Goal: Task Accomplishment & Management: Manage account settings

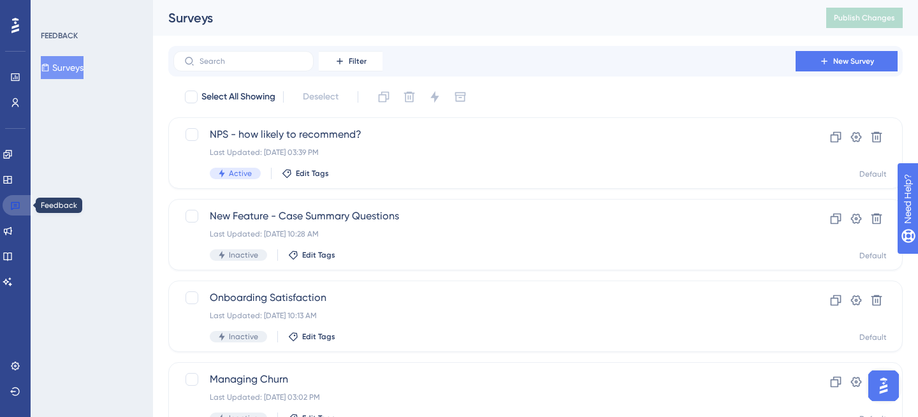
click at [18, 203] on icon at bounding box center [15, 205] width 10 height 10
click at [20, 80] on icon at bounding box center [15, 77] width 10 height 10
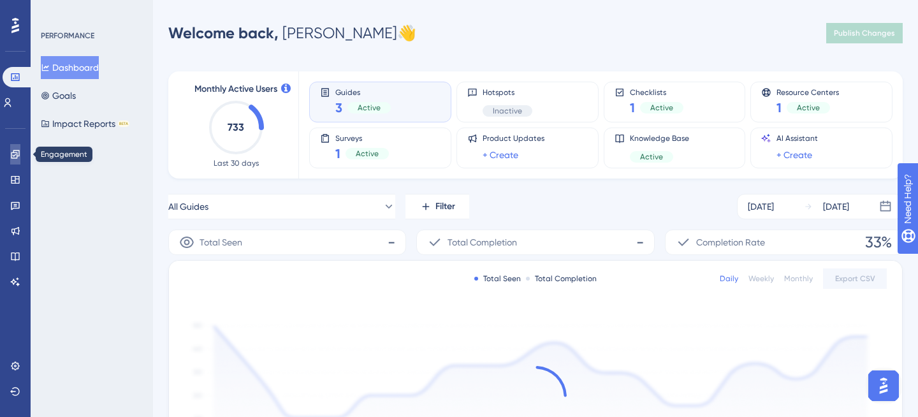
click at [12, 149] on link at bounding box center [15, 154] width 10 height 20
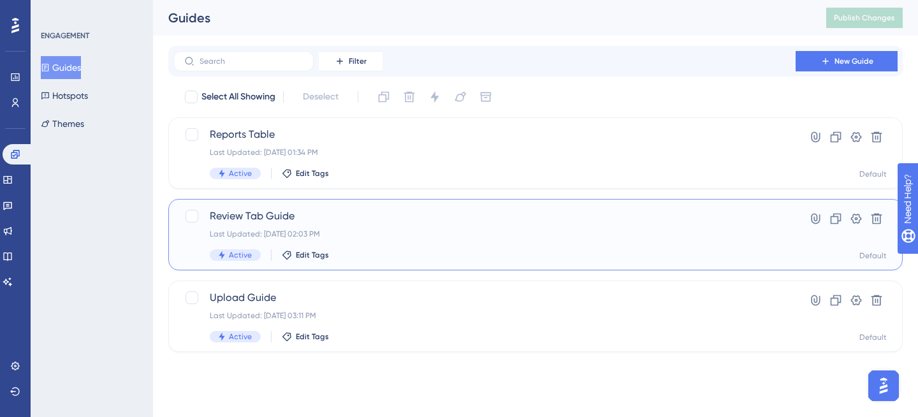
click at [392, 252] on div "Active Edit Tags" at bounding box center [485, 254] width 550 height 11
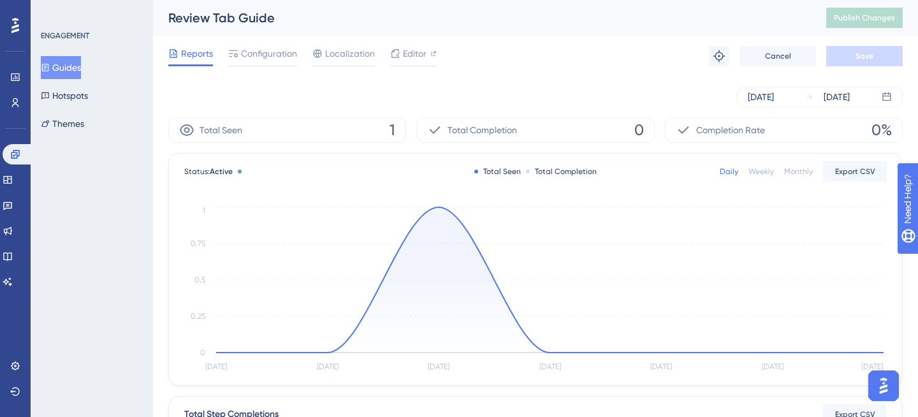
click at [62, 65] on button "Guides" at bounding box center [61, 67] width 40 height 23
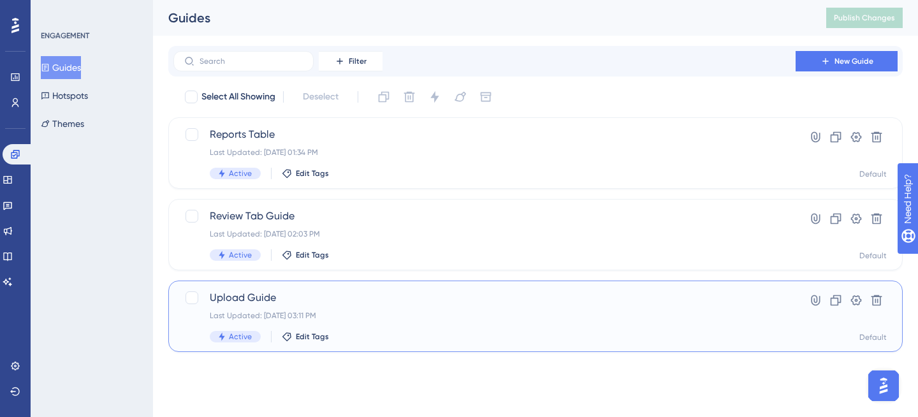
click at [376, 313] on div "Last Updated: [DATE] 03:11 PM" at bounding box center [485, 316] width 550 height 10
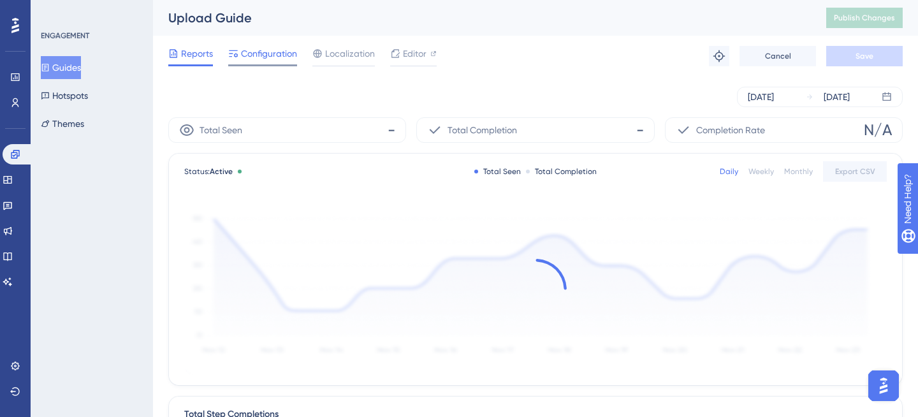
click at [263, 64] on div "Configuration" at bounding box center [262, 56] width 69 height 20
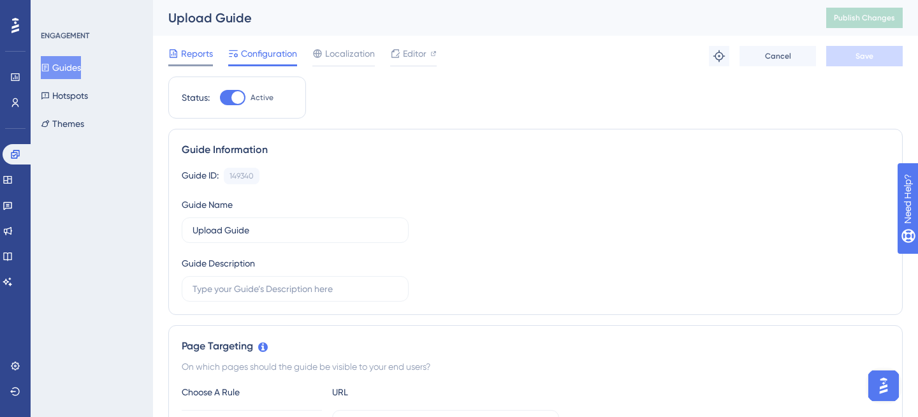
click at [189, 57] on span "Reports" at bounding box center [197, 53] width 32 height 15
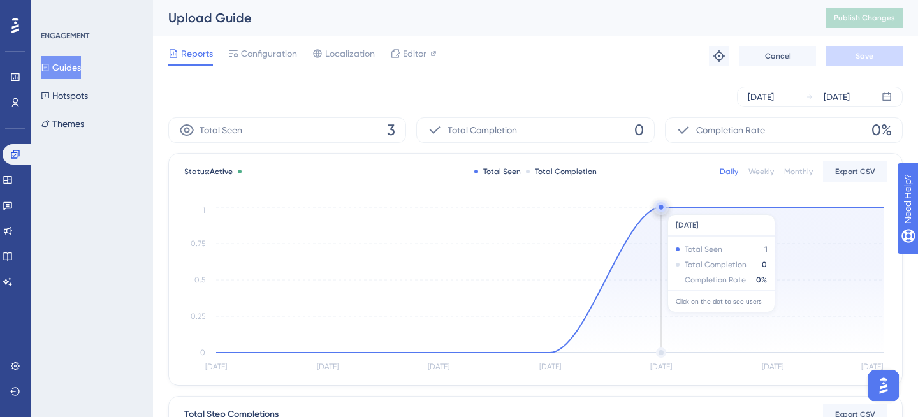
click at [661, 208] on circle at bounding box center [661, 207] width 4 height 4
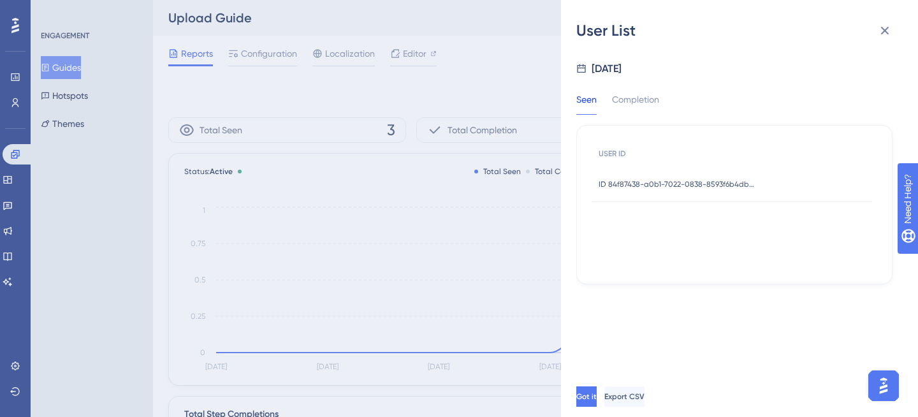
click at [746, 187] on span "ID 84f87438-a0b1-7022-0838-8593f6b4db5a" at bounding box center [678, 184] width 159 height 10
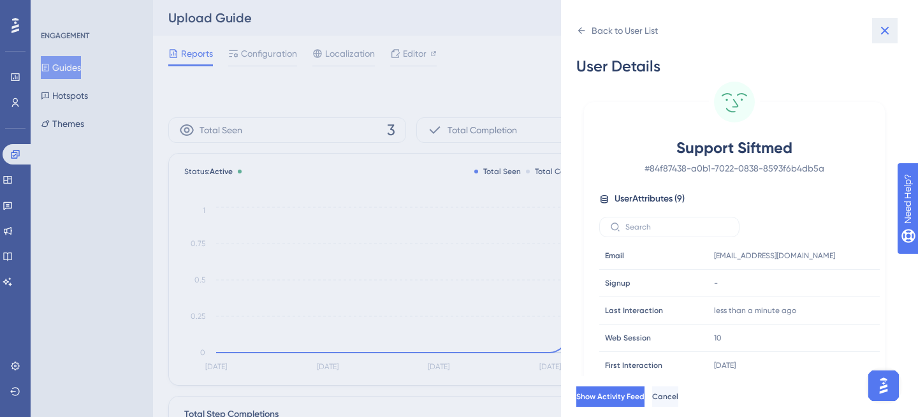
click at [891, 27] on icon at bounding box center [884, 30] width 15 height 15
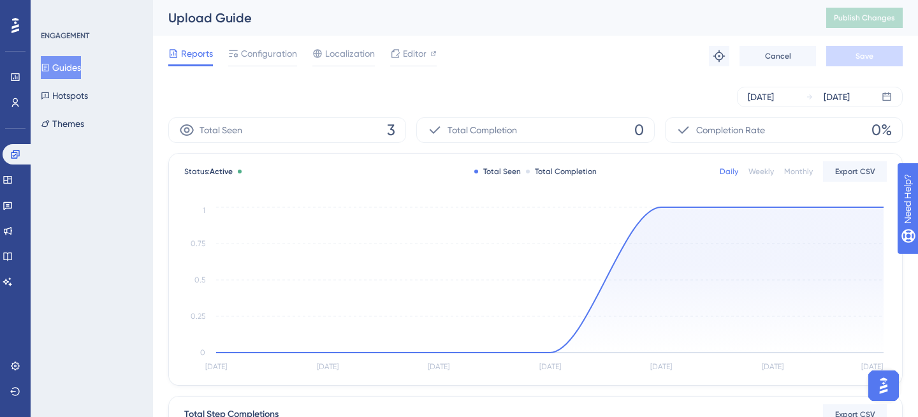
click at [274, 68] on div "Reports Configuration Localization Editor Troubleshoot Cancel Save" at bounding box center [535, 56] width 735 height 41
click at [274, 59] on span "Configuration" at bounding box center [269, 53] width 56 height 15
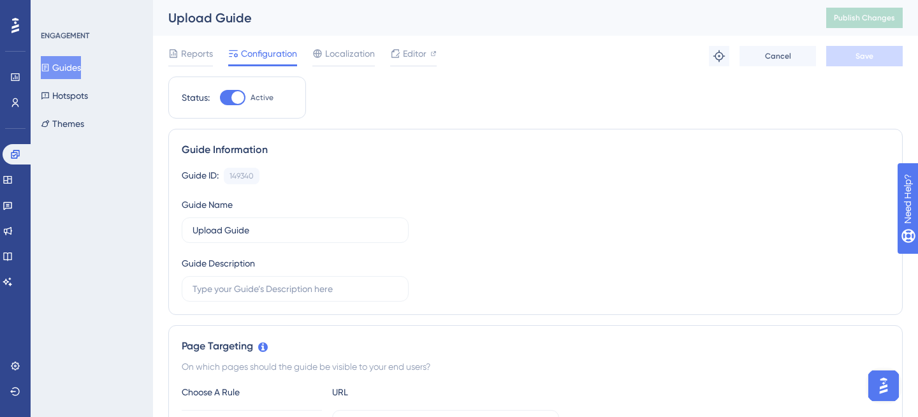
click at [50, 64] on icon at bounding box center [45, 67] width 9 height 9
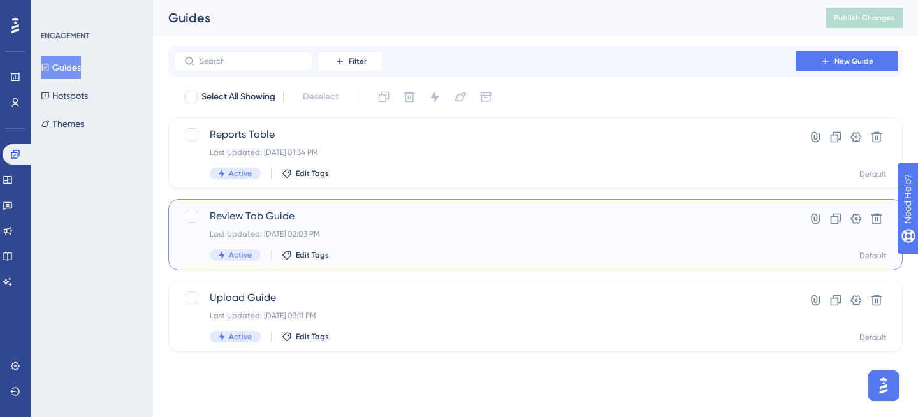
click at [289, 217] on span "Review Tab Guide" at bounding box center [485, 216] width 550 height 15
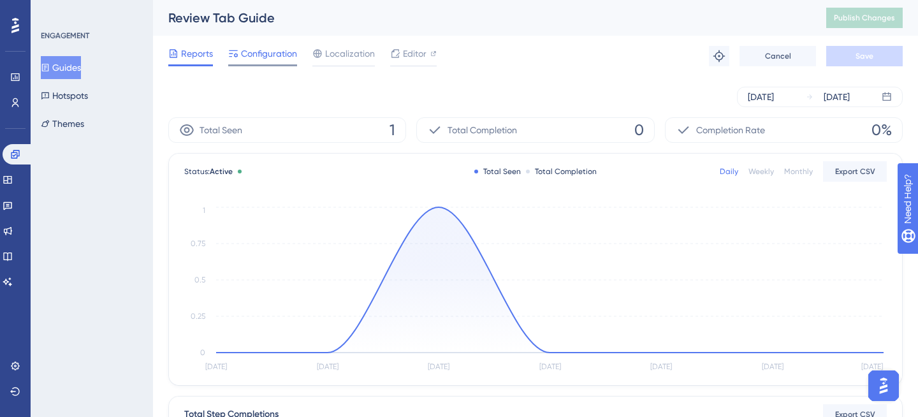
click at [281, 53] on span "Configuration" at bounding box center [269, 53] width 56 height 15
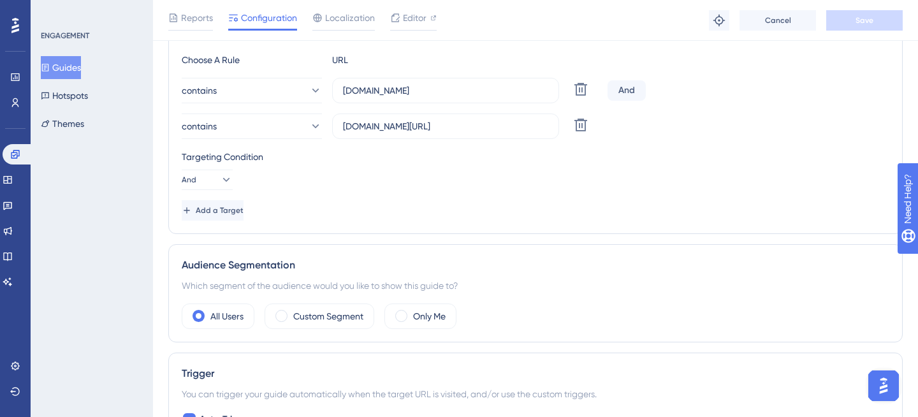
scroll to position [340, 0]
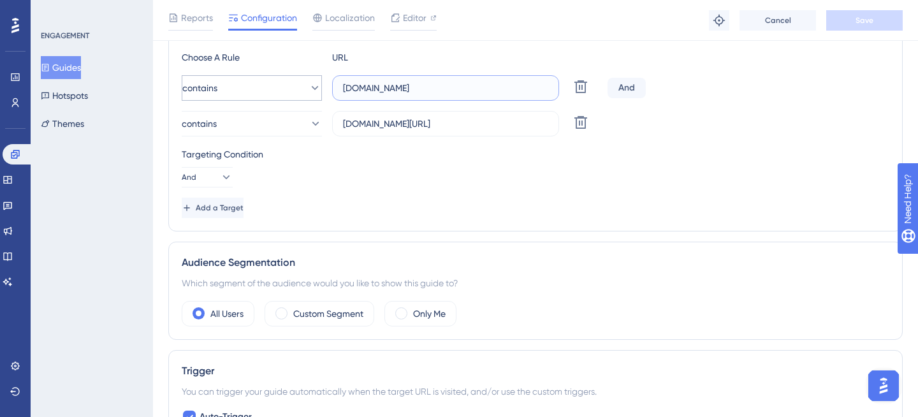
drag, startPoint x: 460, startPoint y: 89, endPoint x: 273, endPoint y: 80, distance: 187.1
click at [273, 80] on div "contains [DOMAIN_NAME] Delete" at bounding box center [392, 88] width 421 height 26
type input "[DOMAIN_NAME]"
click at [291, 312] on div "Custom Segment" at bounding box center [320, 314] width 110 height 26
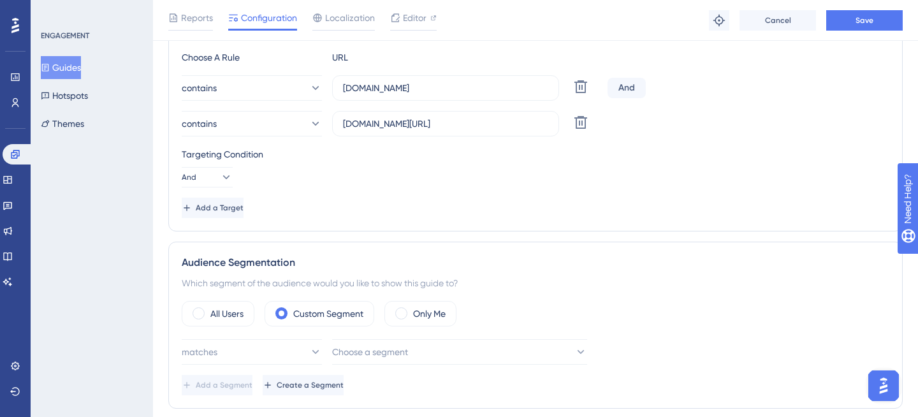
scroll to position [427, 0]
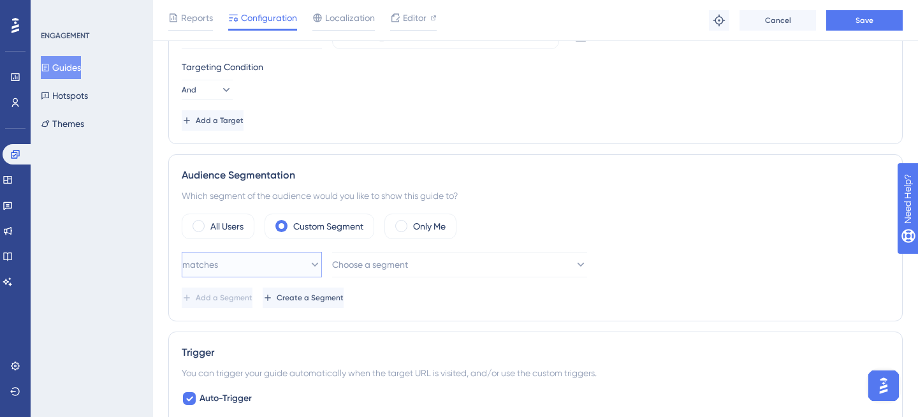
click at [298, 253] on button "matches" at bounding box center [252, 265] width 140 height 26
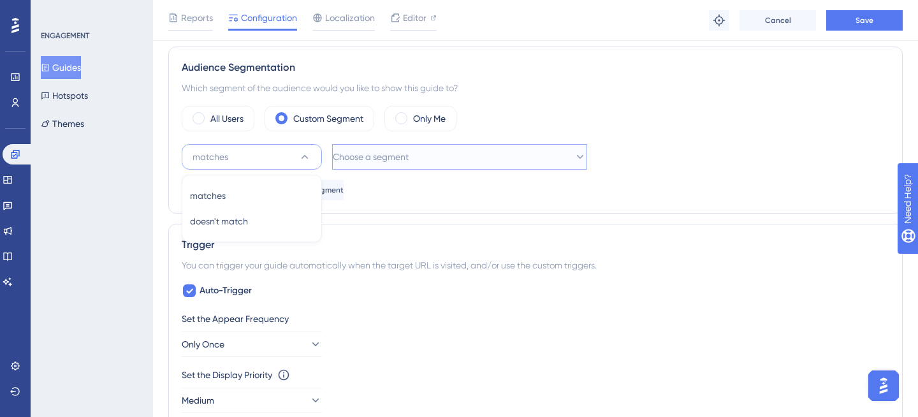
click at [461, 169] on button "Choose a segment" at bounding box center [459, 157] width 255 height 26
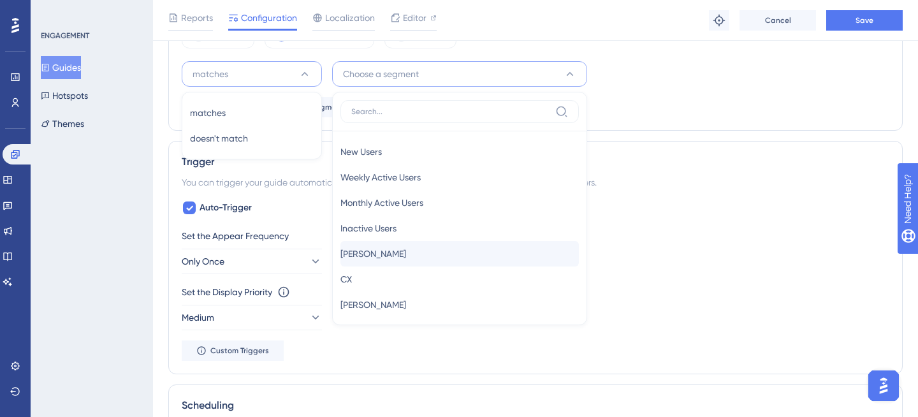
scroll to position [8, 0]
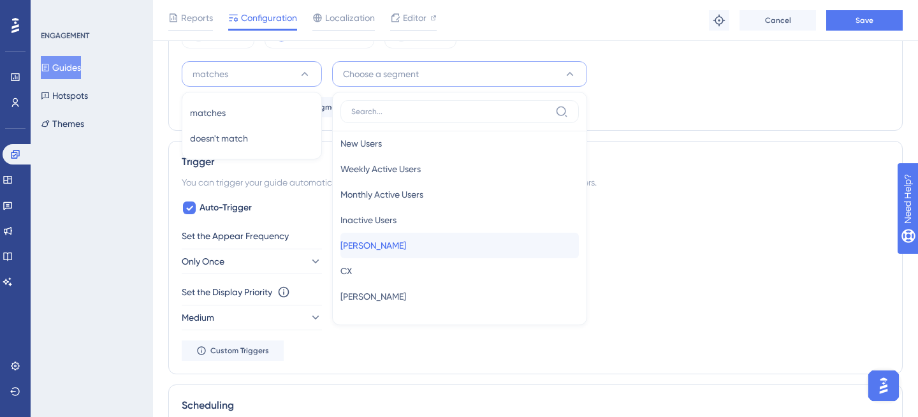
click at [412, 248] on div "[PERSON_NAME] [PERSON_NAME]" at bounding box center [460, 246] width 238 height 26
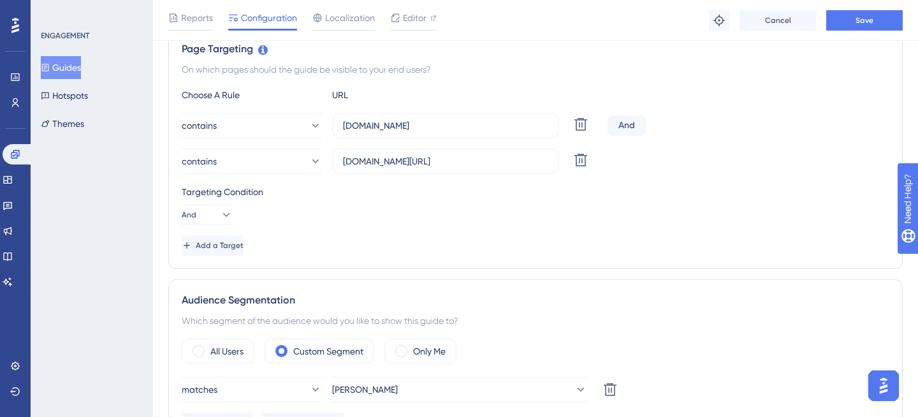
scroll to position [0, 0]
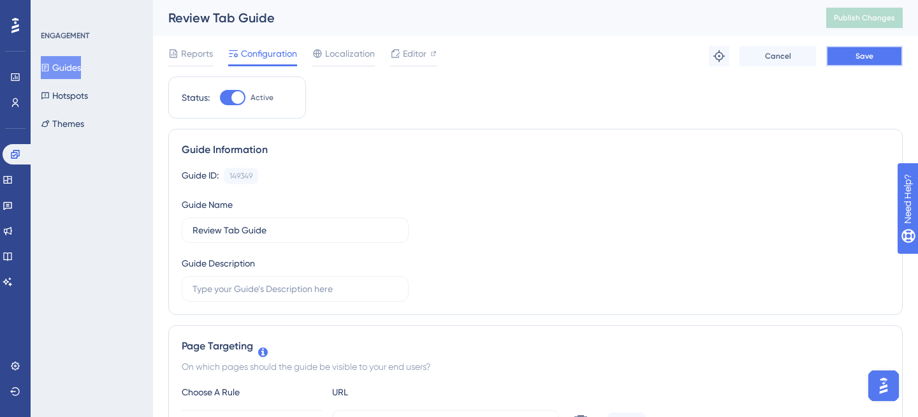
click at [871, 55] on span "Save" at bounding box center [865, 56] width 18 height 10
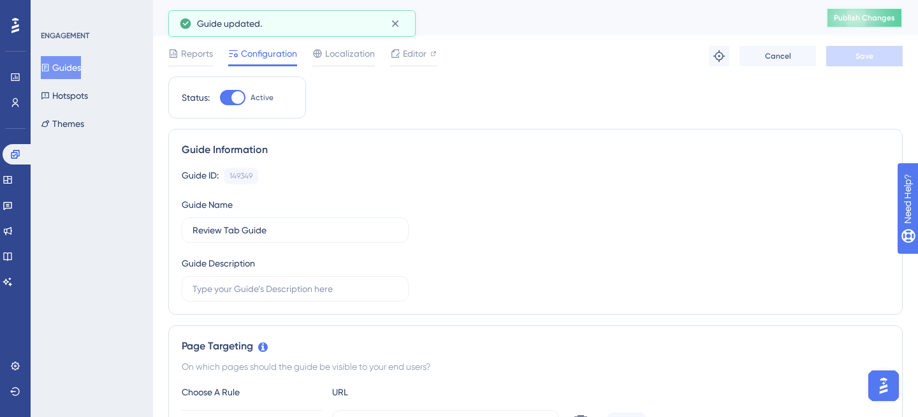
click at [874, 21] on span "Publish Changes" at bounding box center [864, 18] width 61 height 10
click at [75, 71] on button "Guides" at bounding box center [61, 67] width 40 height 23
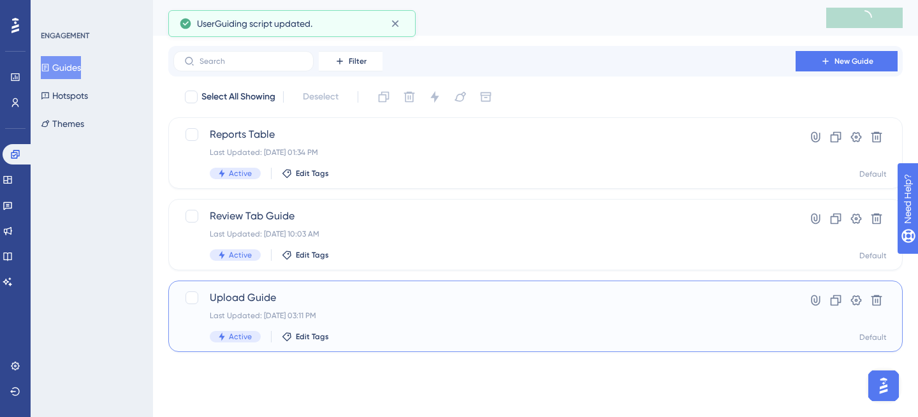
click at [374, 331] on div "Active Edit Tags" at bounding box center [485, 336] width 550 height 11
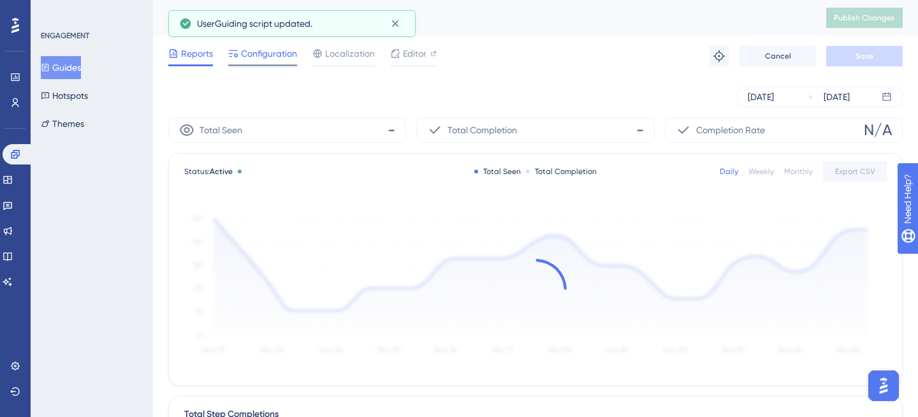
click at [255, 46] on span "Configuration" at bounding box center [269, 53] width 56 height 15
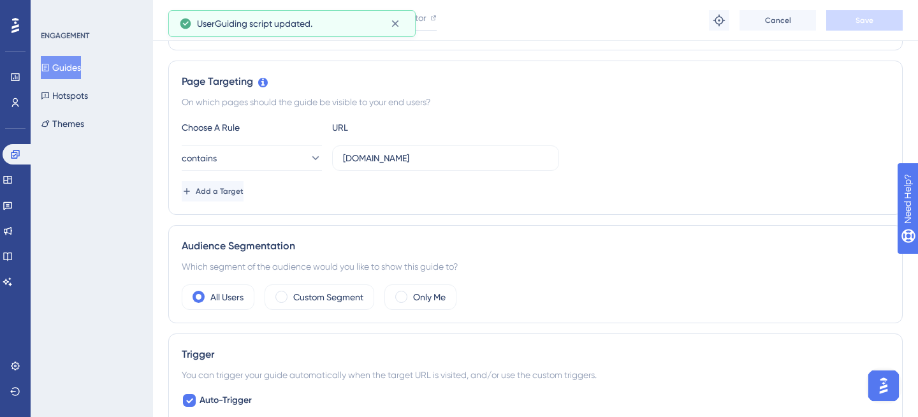
scroll to position [282, 0]
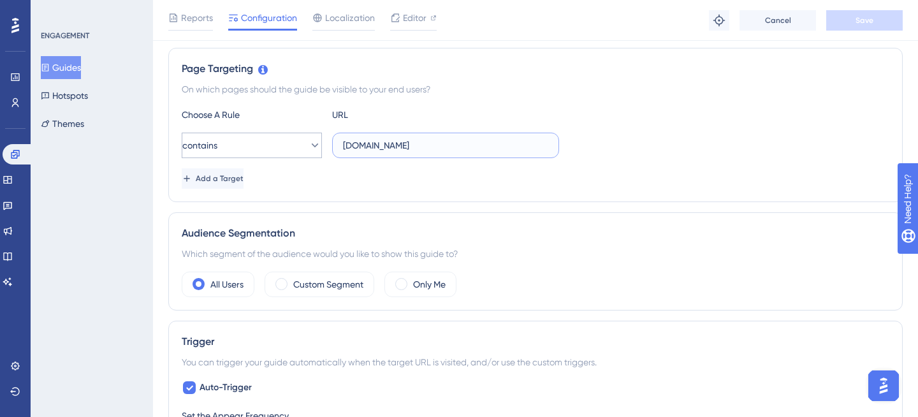
drag, startPoint x: 483, startPoint y: 150, endPoint x: 313, endPoint y: 150, distance: 169.6
click at [313, 150] on div "contains [DOMAIN_NAME]" at bounding box center [370, 146] width 377 height 26
click at [246, 186] on button "Add a Target" at bounding box center [214, 178] width 64 height 20
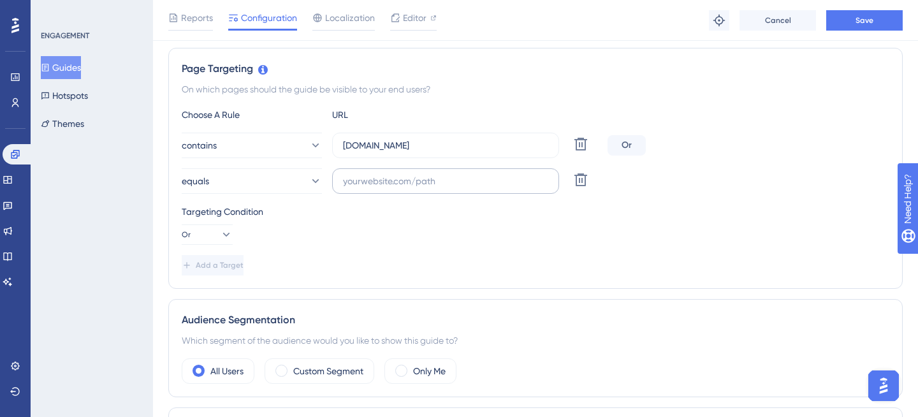
click at [388, 193] on label at bounding box center [445, 181] width 227 height 26
click at [388, 188] on input "text" at bounding box center [445, 181] width 205 height 14
type input "[DOMAIN_NAME]"
click at [278, 188] on button "equals" at bounding box center [252, 181] width 140 height 26
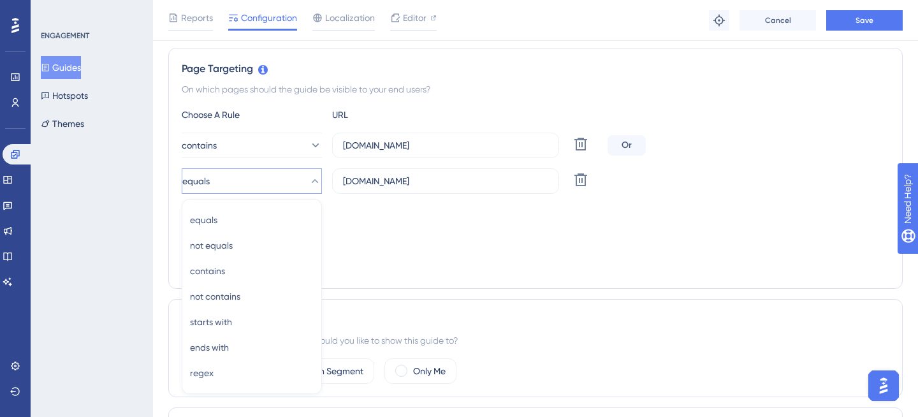
scroll to position [369, 0]
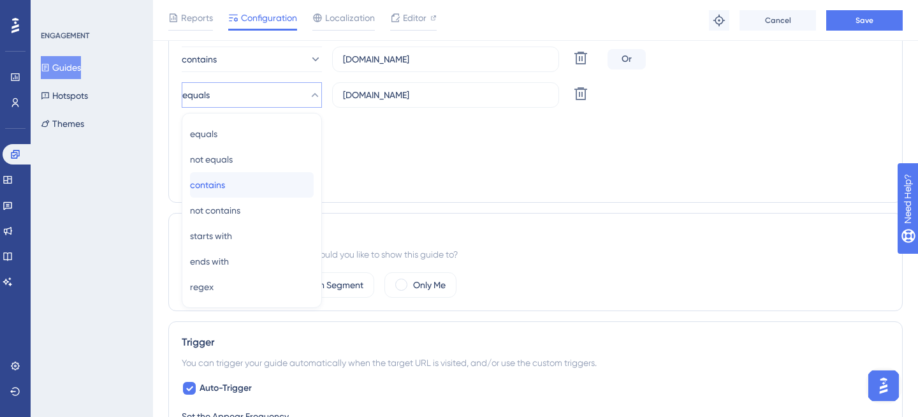
click at [252, 185] on div "contains contains" at bounding box center [252, 185] width 124 height 26
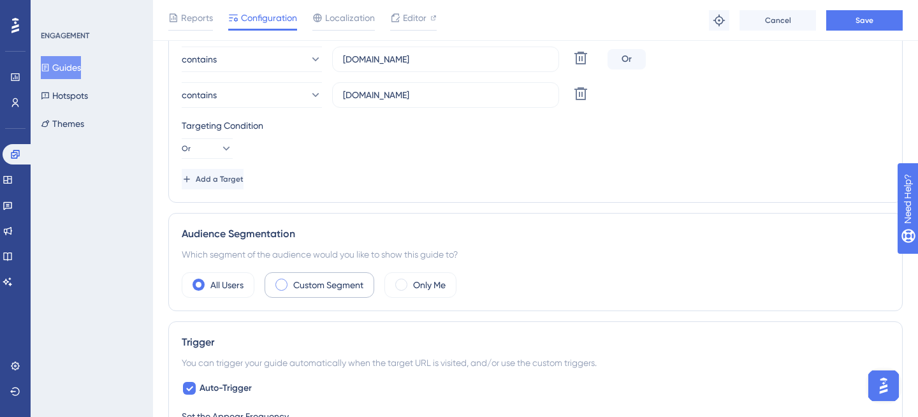
click at [334, 293] on div "Custom Segment" at bounding box center [320, 285] width 110 height 26
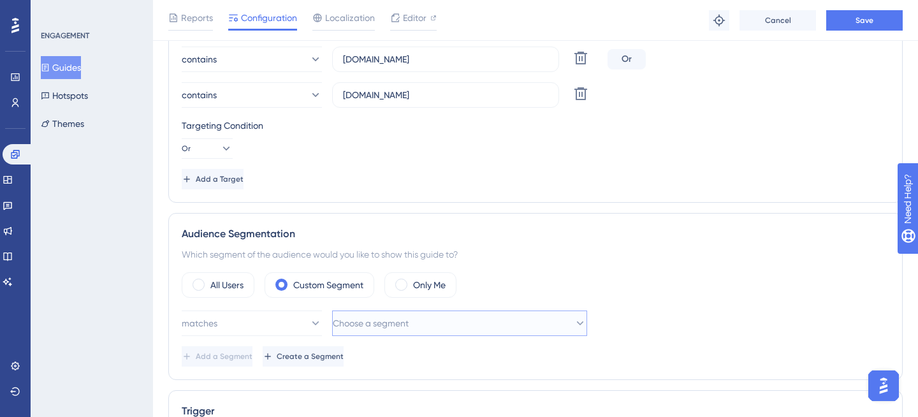
click at [462, 318] on button "Choose a segment" at bounding box center [459, 324] width 255 height 26
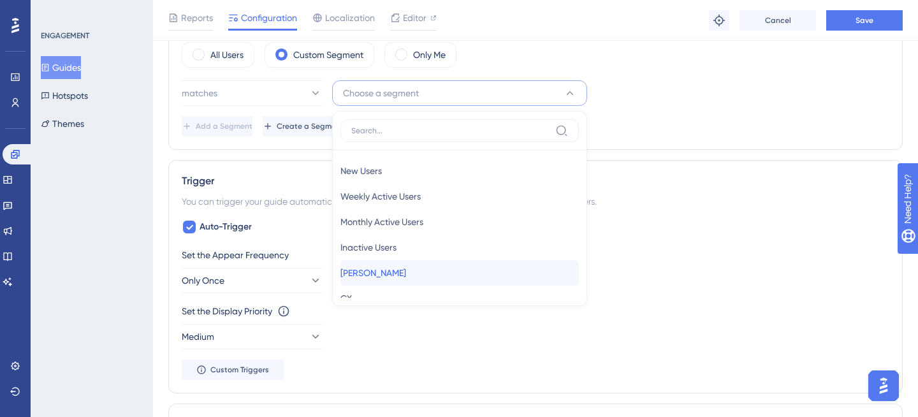
click at [397, 275] on div "[PERSON_NAME] [PERSON_NAME]" at bounding box center [460, 273] width 238 height 26
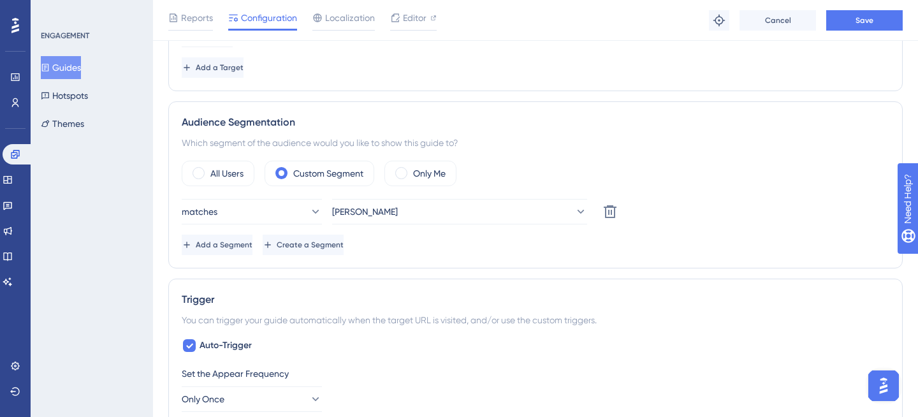
scroll to position [472, 0]
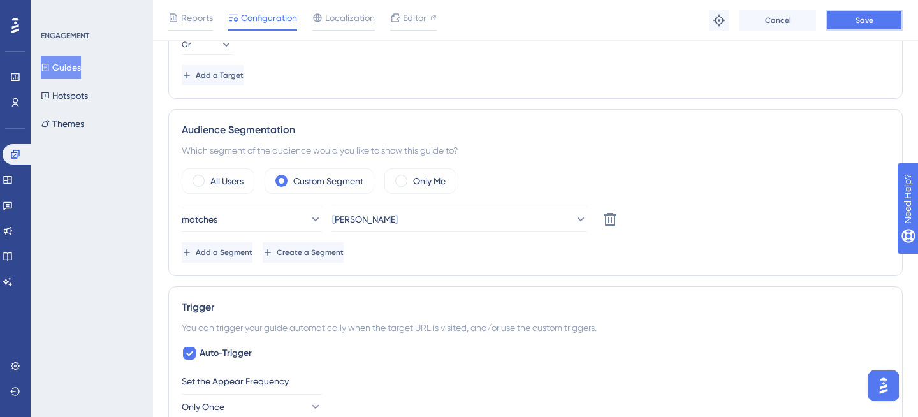
click at [863, 19] on span "Save" at bounding box center [865, 20] width 18 height 10
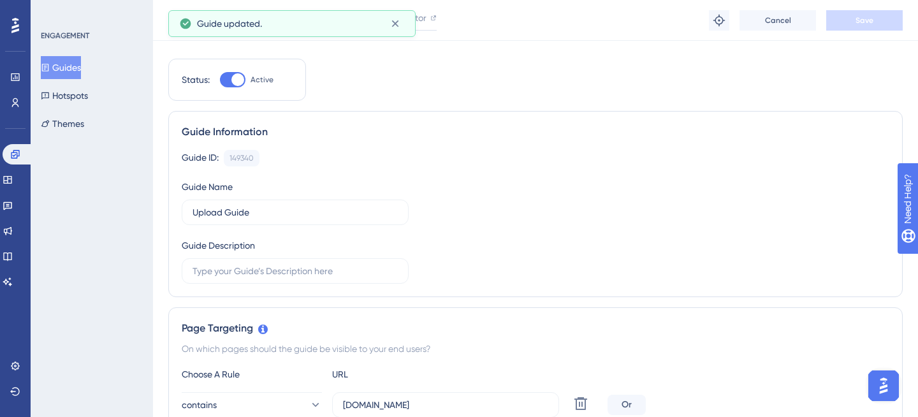
scroll to position [0, 0]
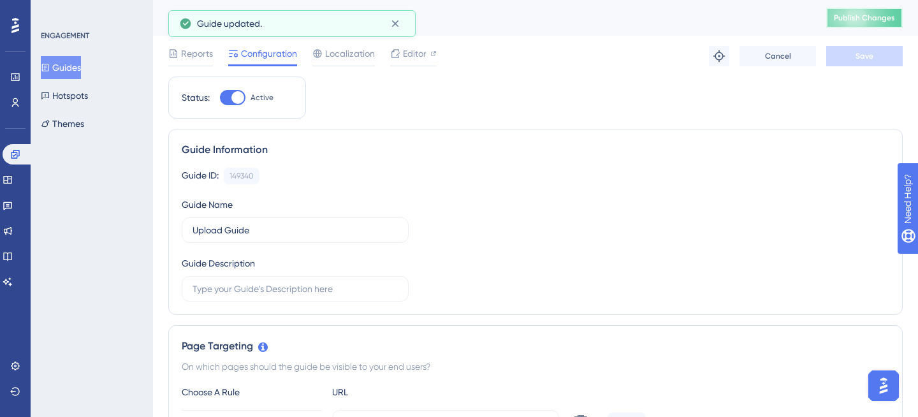
click at [863, 19] on span "Publish Changes" at bounding box center [864, 18] width 61 height 10
click at [12, 204] on icon at bounding box center [7, 206] width 9 height 8
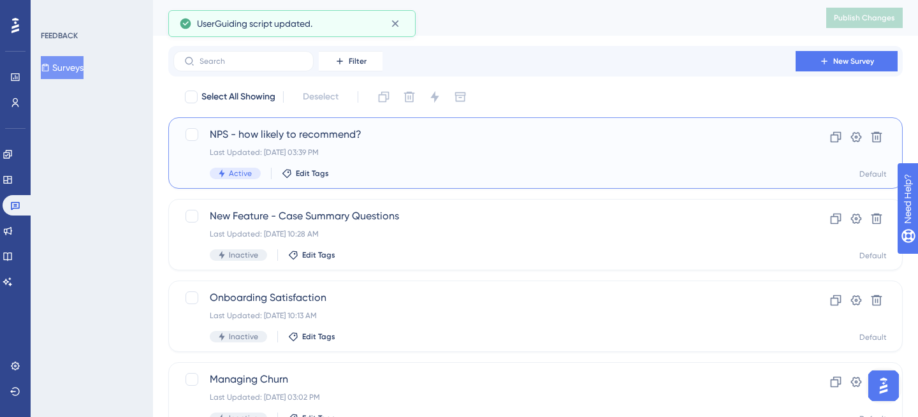
click at [411, 151] on div "Last Updated: [DATE] 03:39 PM" at bounding box center [485, 152] width 550 height 10
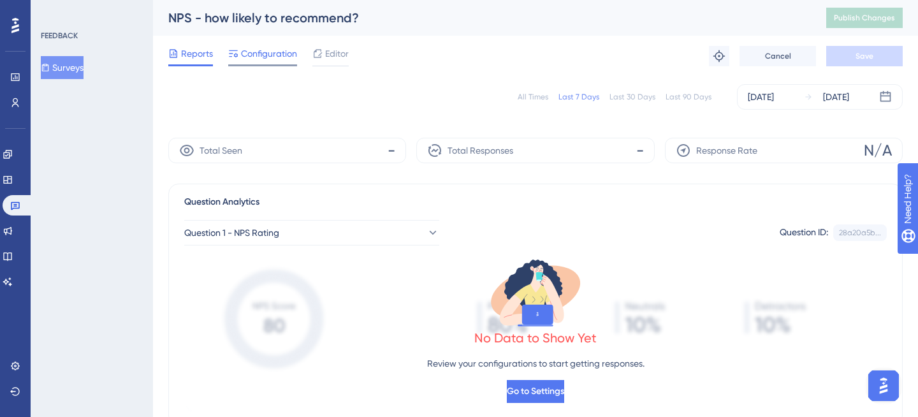
click at [268, 48] on span "Configuration" at bounding box center [269, 53] width 56 height 15
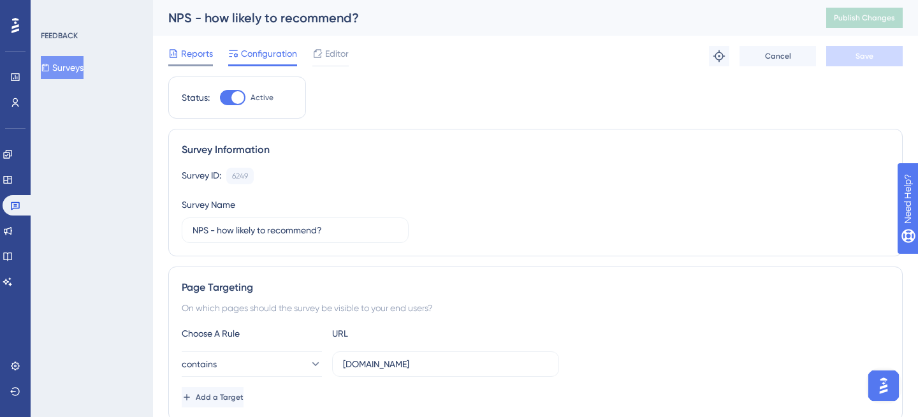
click at [191, 54] on span "Reports" at bounding box center [197, 53] width 32 height 15
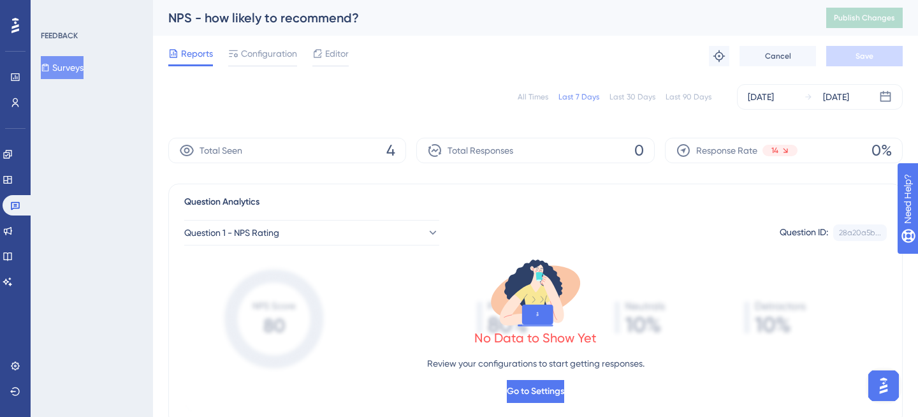
click at [388, 149] on span "4" at bounding box center [390, 150] width 9 height 20
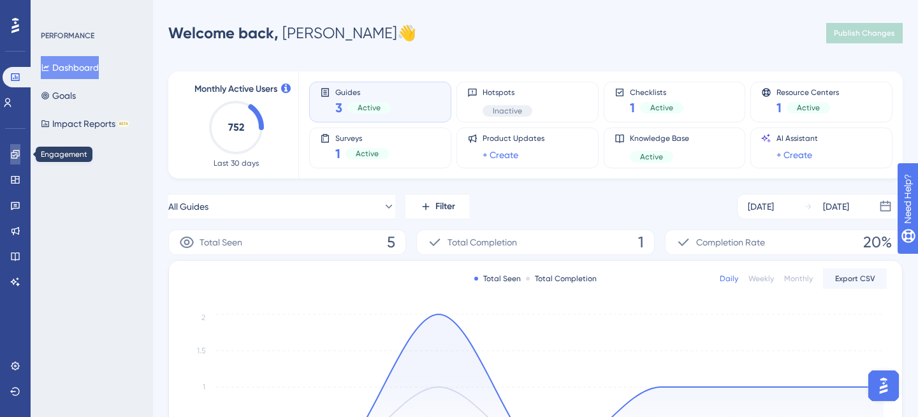
click at [16, 154] on icon at bounding box center [15, 154] width 10 height 10
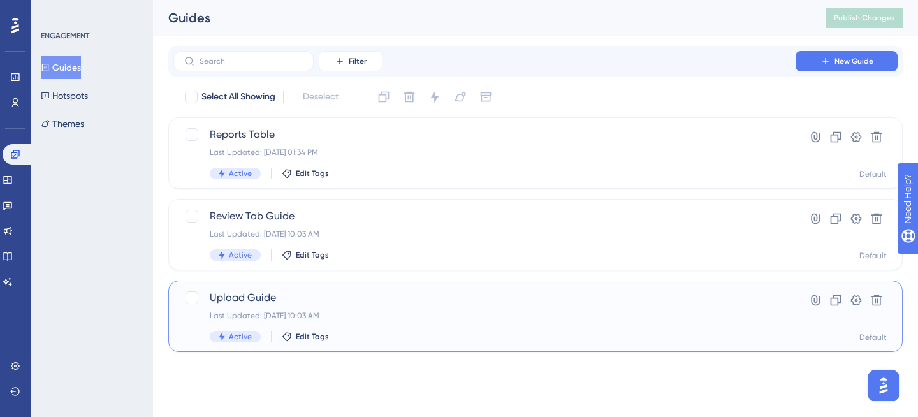
click at [346, 312] on div "Last Updated: [DATE] 10:03 AM" at bounding box center [485, 316] width 550 height 10
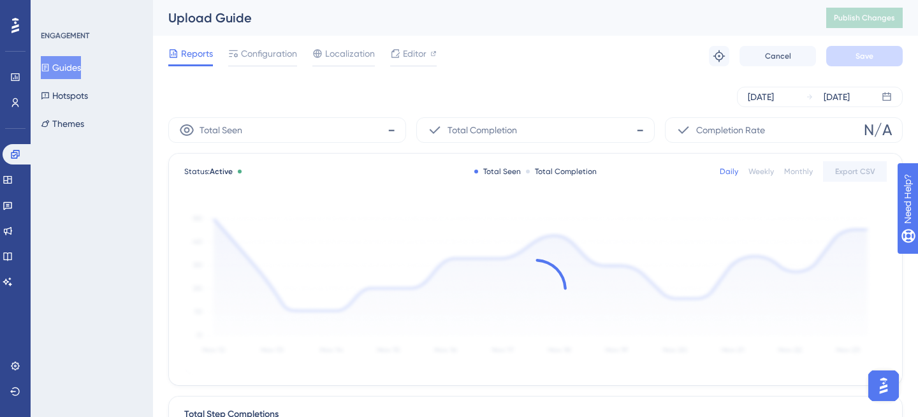
scroll to position [2, 0]
click at [278, 54] on span "Configuration" at bounding box center [269, 51] width 56 height 15
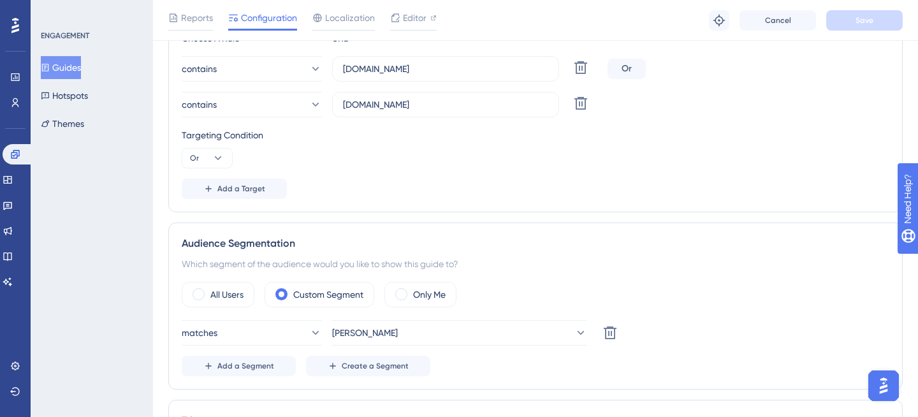
scroll to position [386, 0]
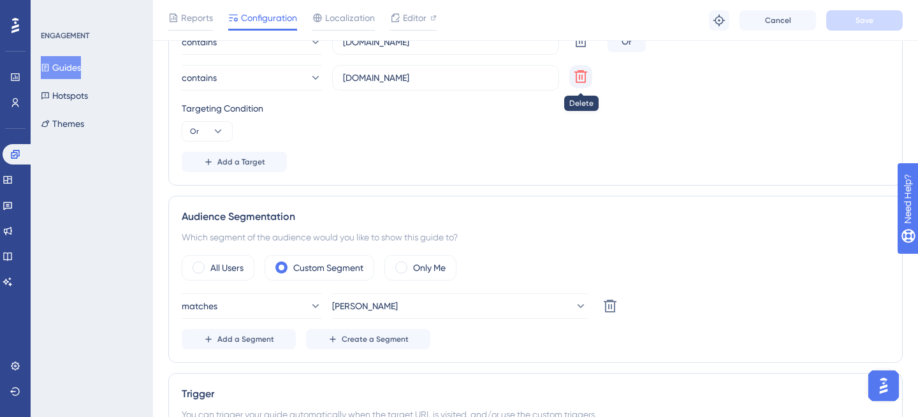
click at [579, 74] on icon at bounding box center [580, 76] width 15 height 15
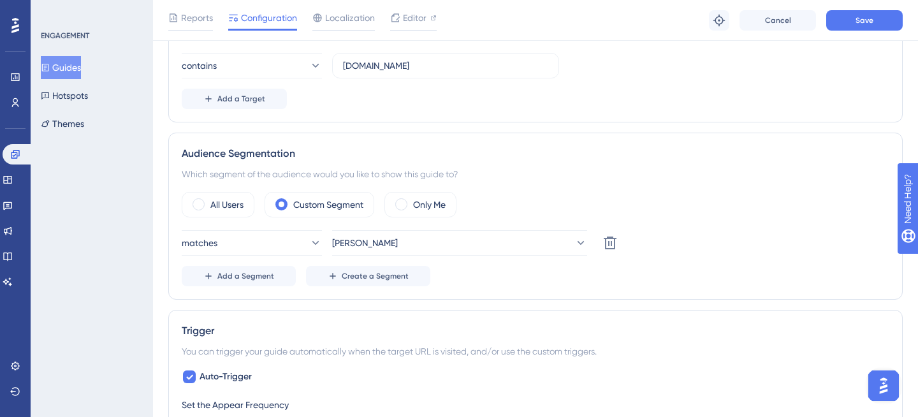
scroll to position [362, 0]
click at [198, 203] on span at bounding box center [199, 205] width 12 height 12
click at [209, 201] on input "radio" at bounding box center [209, 201] width 0 height 0
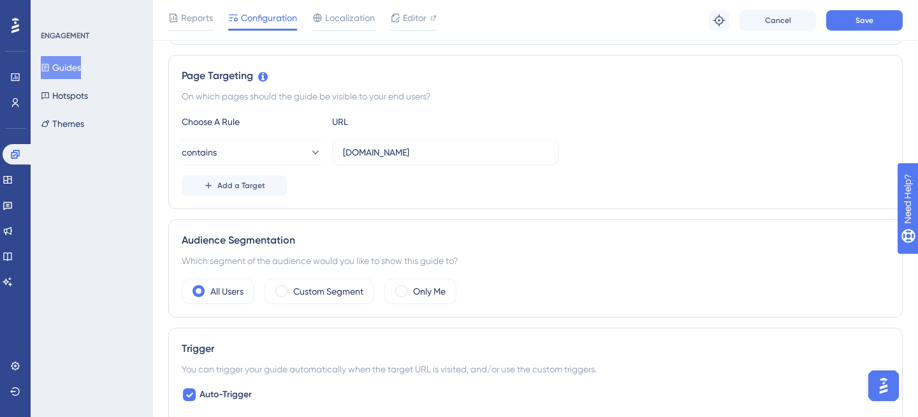
scroll to position [159, 0]
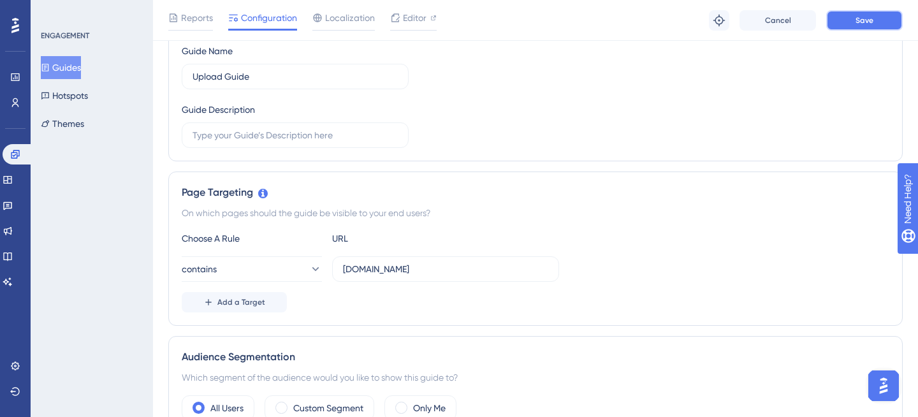
click at [867, 24] on span "Save" at bounding box center [865, 20] width 18 height 10
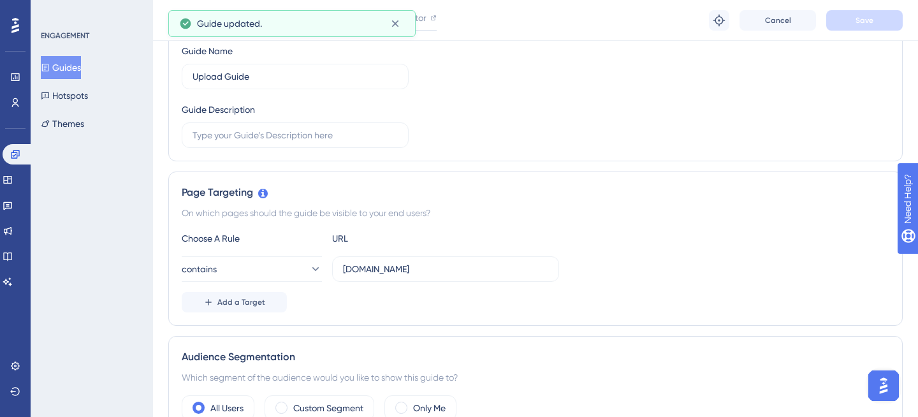
scroll to position [0, 0]
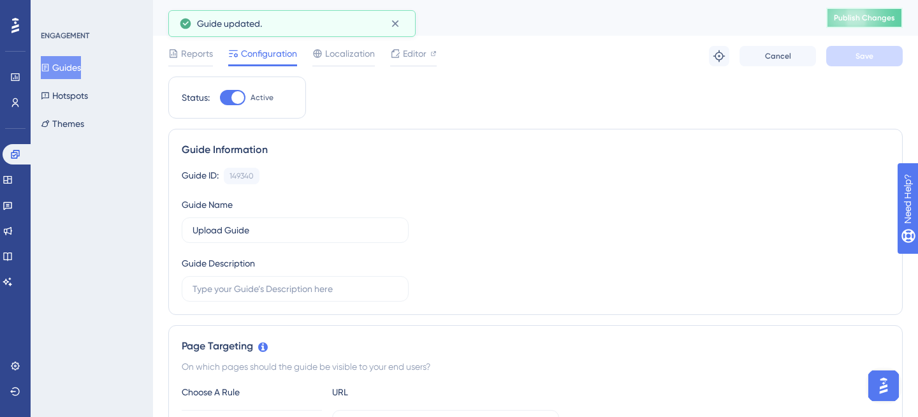
click at [852, 22] on span "Publish Changes" at bounding box center [864, 18] width 61 height 10
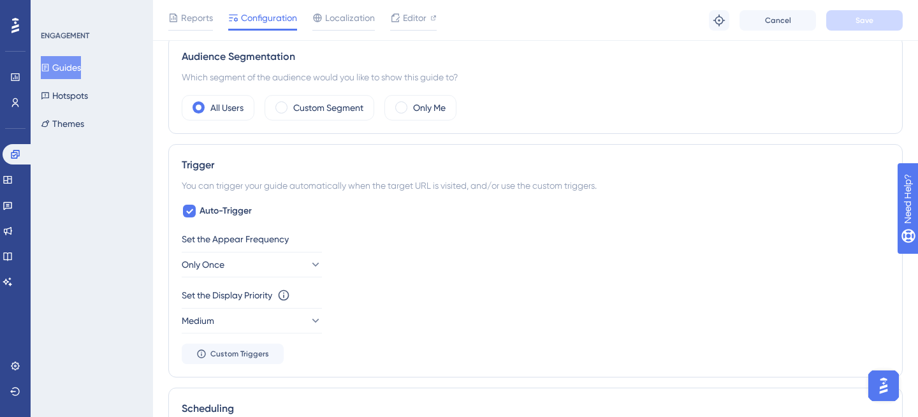
scroll to position [460, 0]
click at [281, 260] on button "Only Once" at bounding box center [252, 264] width 140 height 26
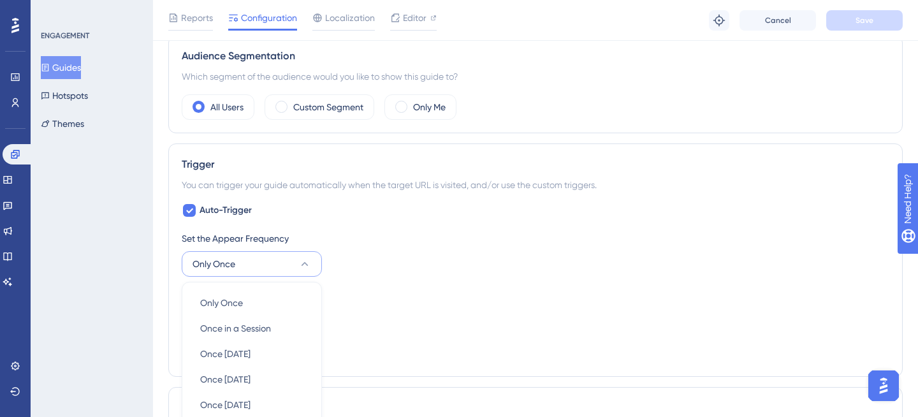
scroll to position [631, 0]
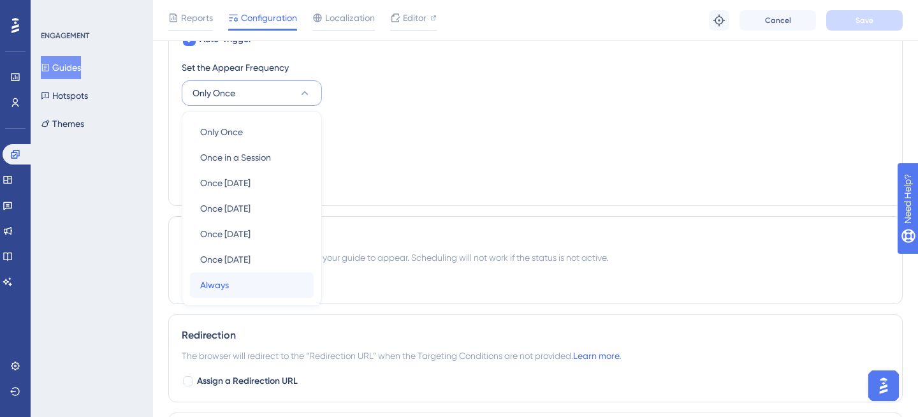
click at [274, 279] on div "Always Always" at bounding box center [251, 285] width 103 height 26
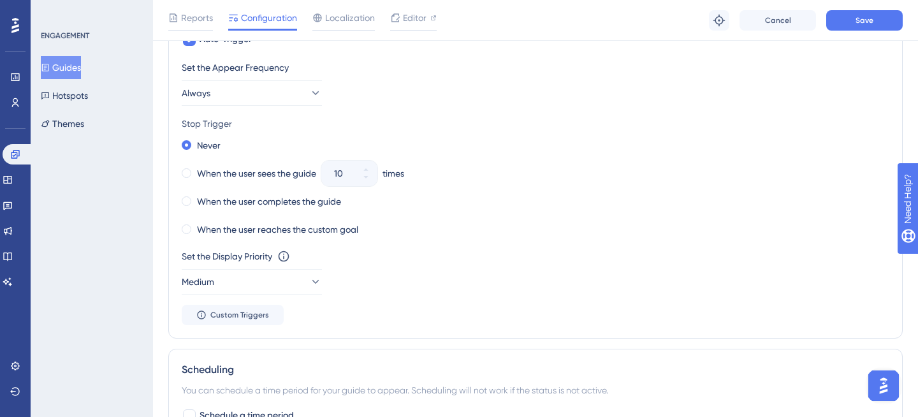
scroll to position [0, 0]
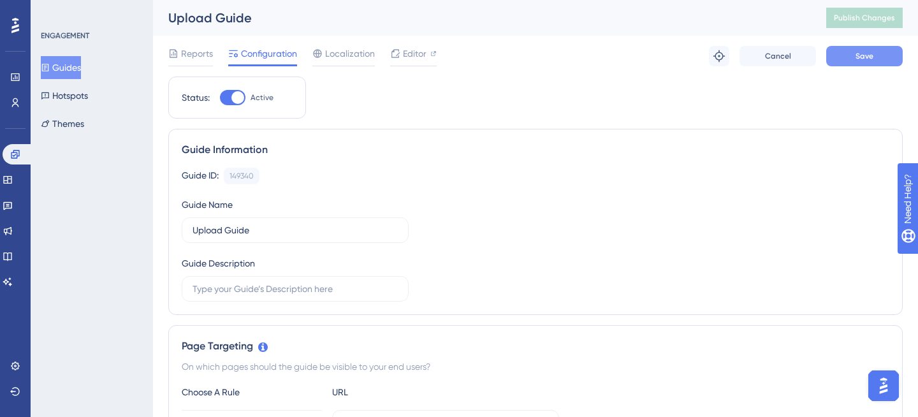
click at [868, 62] on button "Save" at bounding box center [864, 56] width 77 height 20
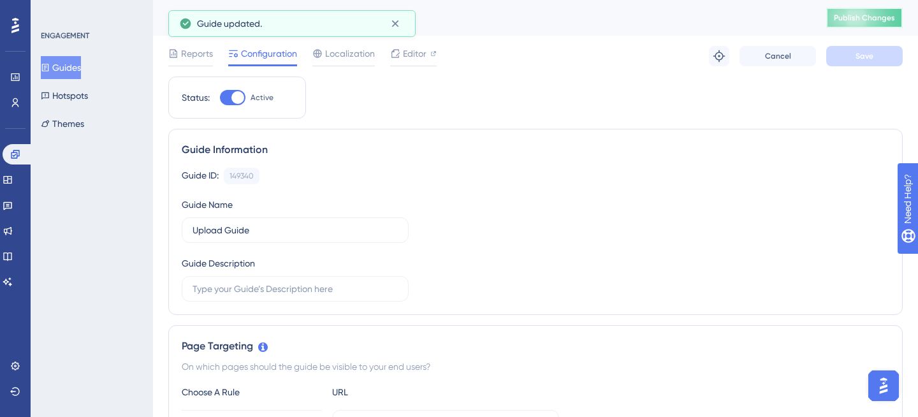
click at [864, 12] on button "Publish Changes" at bounding box center [864, 18] width 77 height 20
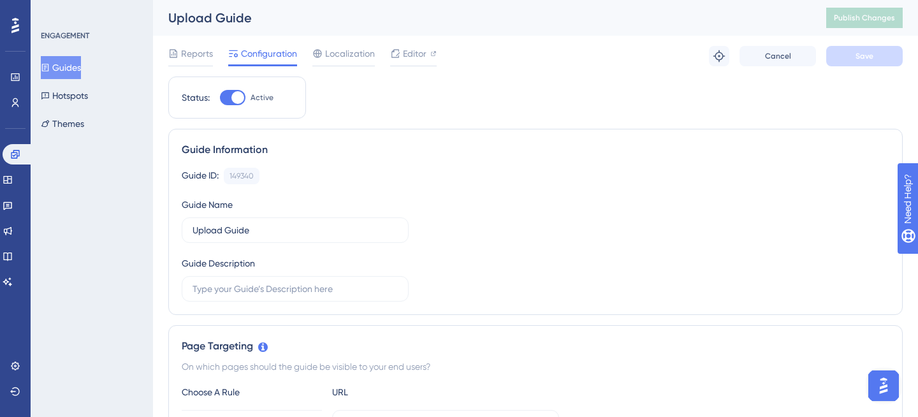
click at [70, 68] on button "Guides" at bounding box center [61, 67] width 40 height 23
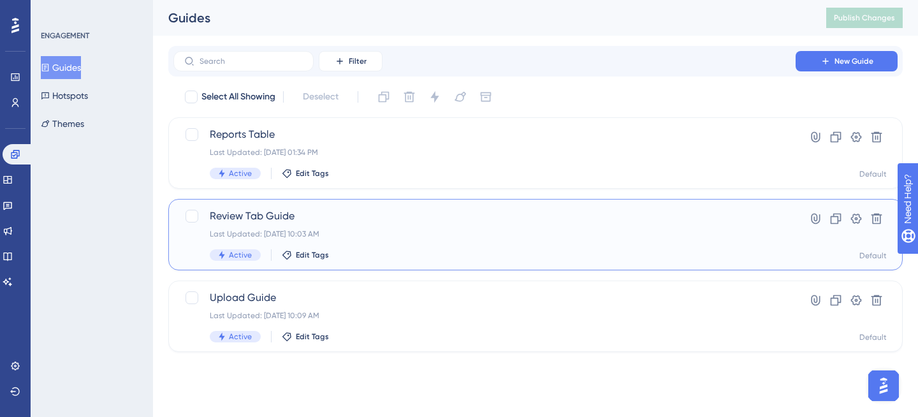
click at [380, 230] on div "Last Updated: [DATE] 10:03 AM" at bounding box center [485, 234] width 550 height 10
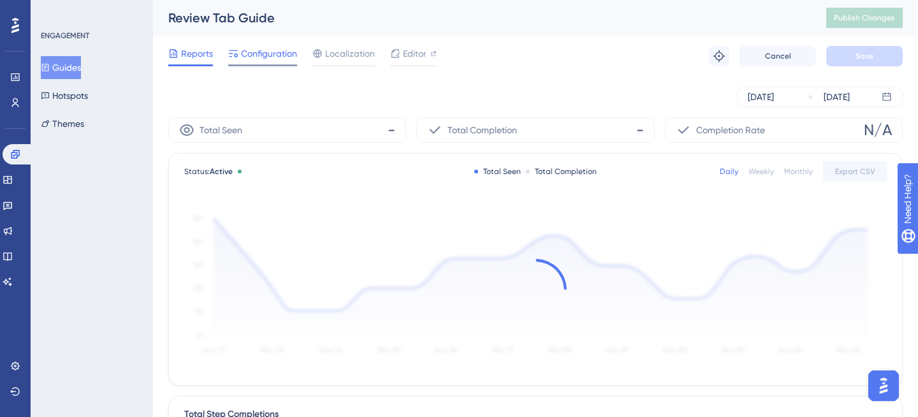
click at [274, 49] on span "Configuration" at bounding box center [269, 53] width 56 height 15
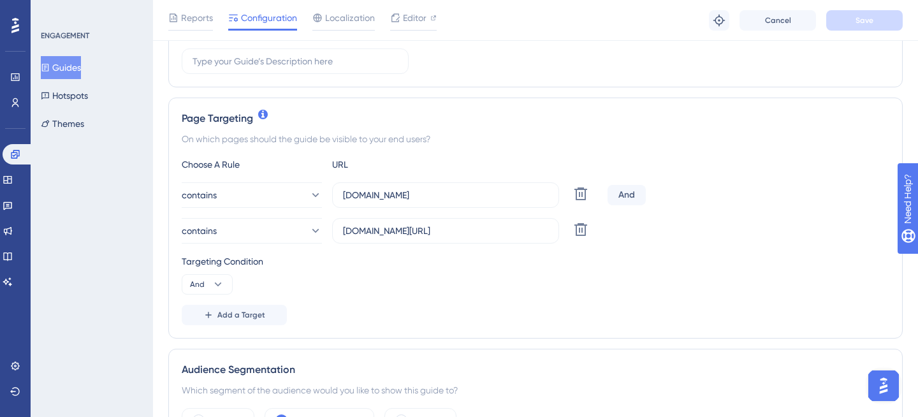
scroll to position [266, 0]
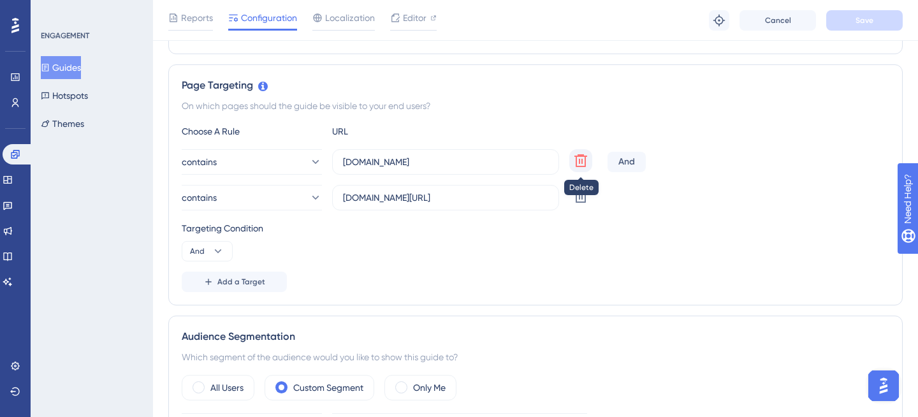
click at [585, 161] on icon at bounding box center [581, 160] width 13 height 13
type input "[DOMAIN_NAME][URL]"
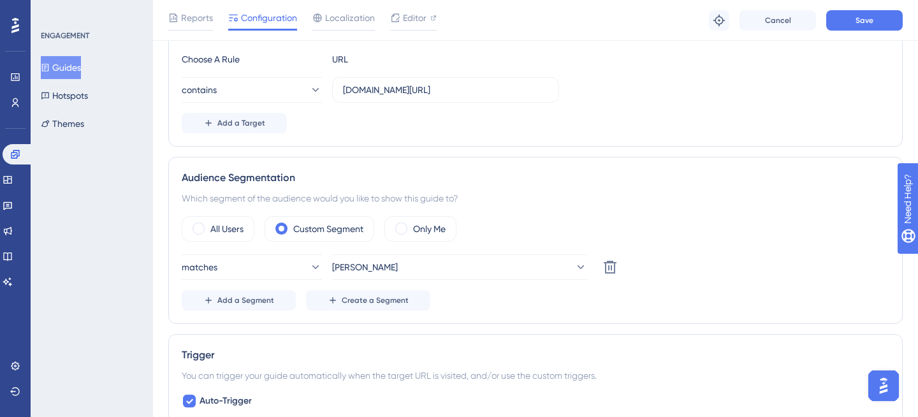
scroll to position [339, 0]
click at [205, 229] on div "All Users" at bounding box center [218, 229] width 73 height 26
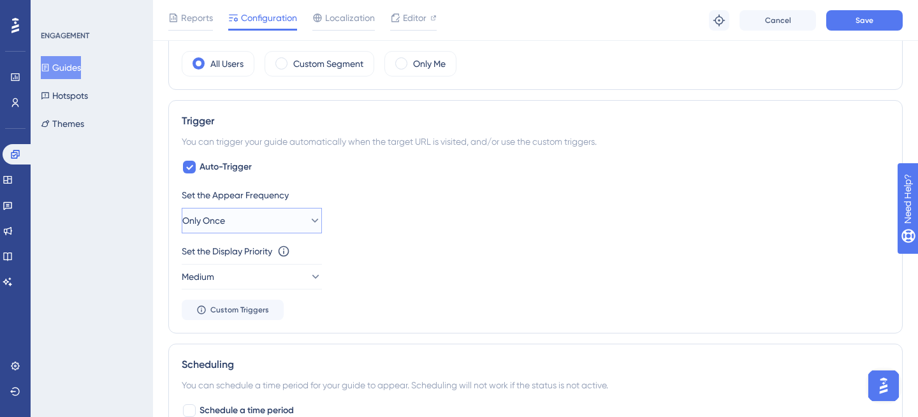
click at [282, 223] on button "Only Once" at bounding box center [252, 221] width 140 height 26
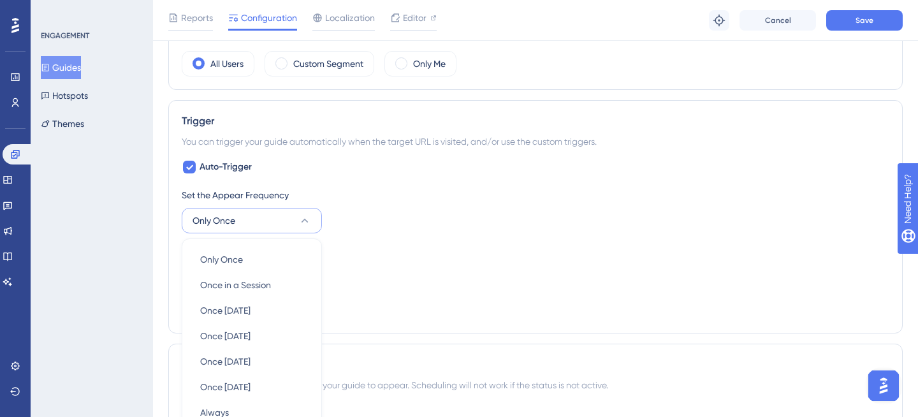
scroll to position [631, 0]
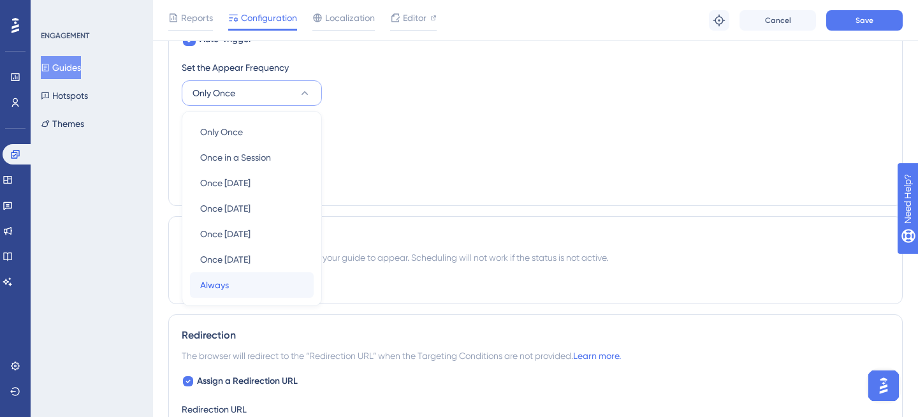
click at [245, 285] on div "Always Always" at bounding box center [251, 285] width 103 height 26
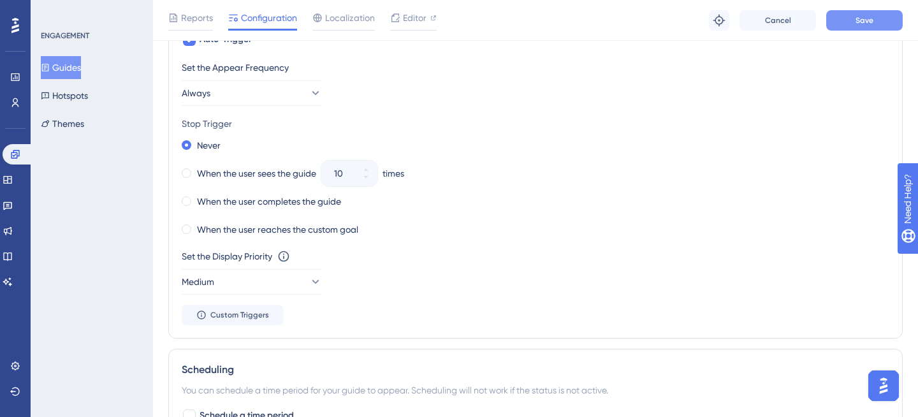
click at [888, 16] on button "Save" at bounding box center [864, 20] width 77 height 20
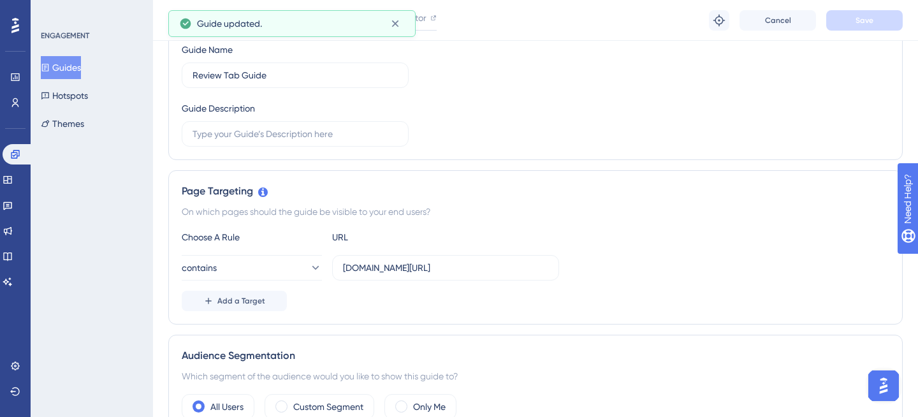
scroll to position [0, 0]
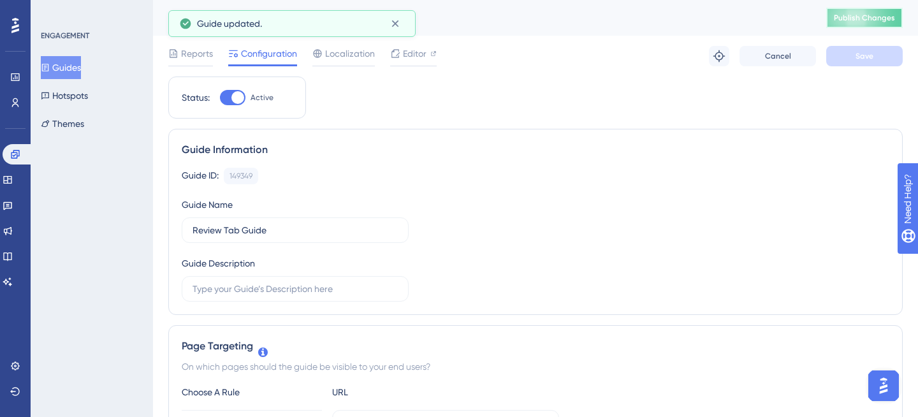
click at [877, 11] on button "Publish Changes" at bounding box center [864, 18] width 77 height 20
click at [13, 209] on icon at bounding box center [8, 205] width 10 height 10
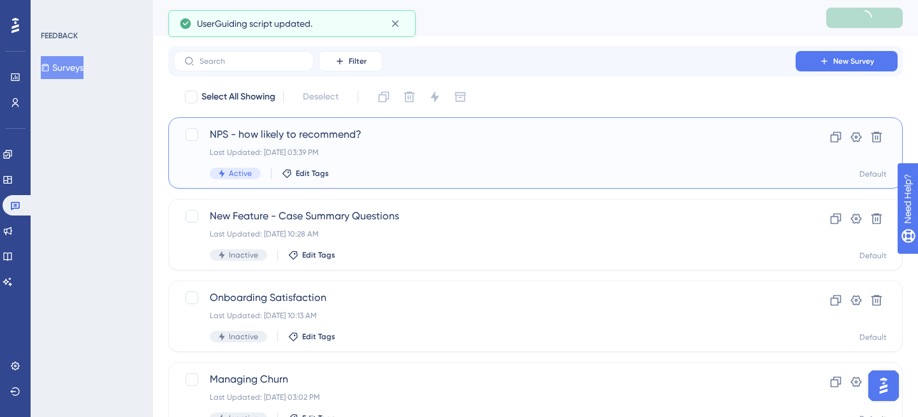
click at [414, 161] on div "NPS - how likely to recommend? Last Updated: Sep 17 2025, 03:39 PM Active Edit …" at bounding box center [485, 153] width 550 height 52
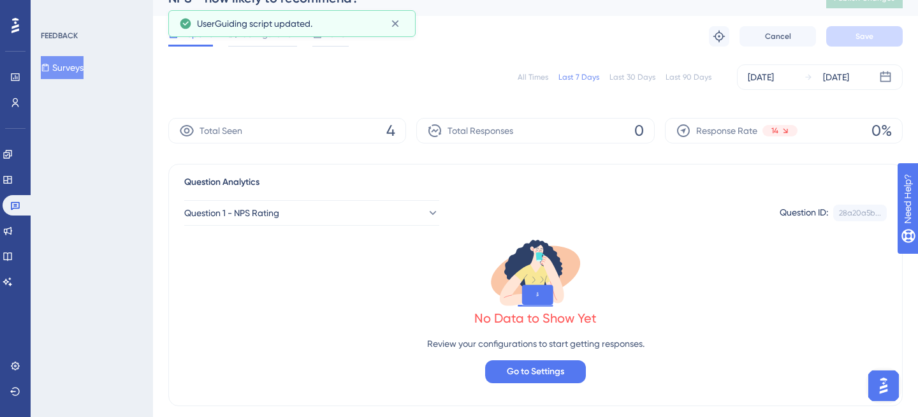
scroll to position [16, 0]
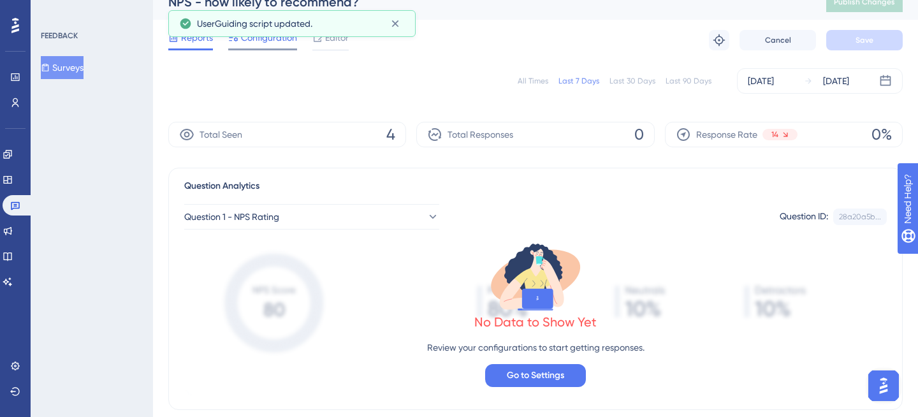
click at [277, 44] on span "Configuration" at bounding box center [269, 37] width 56 height 15
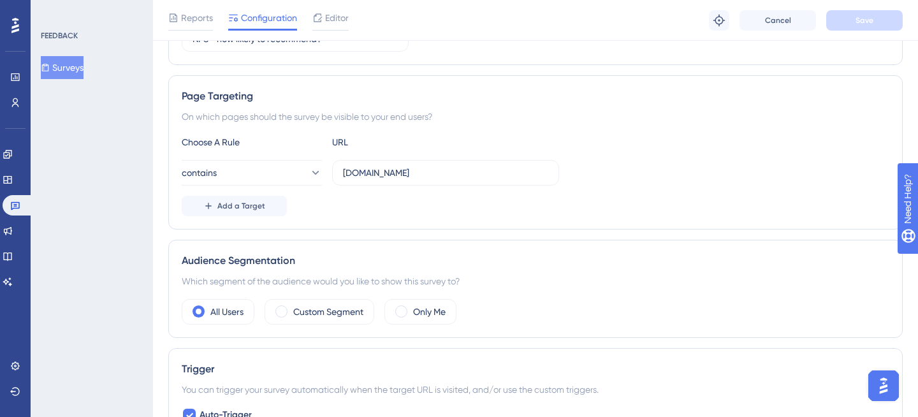
scroll to position [262, 0]
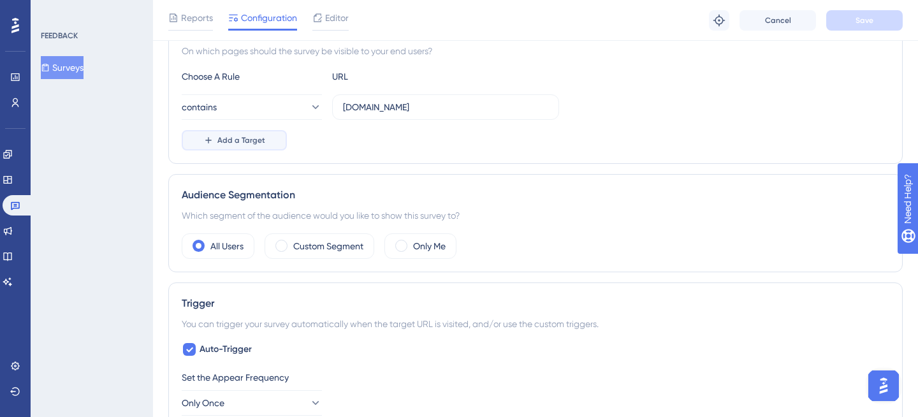
click at [232, 147] on button "Add a Target" at bounding box center [234, 140] width 105 height 20
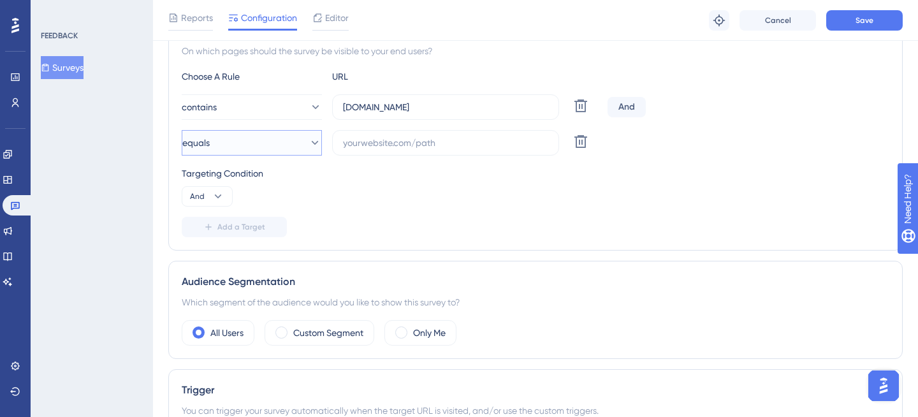
click at [242, 147] on button "equals" at bounding box center [252, 143] width 140 height 26
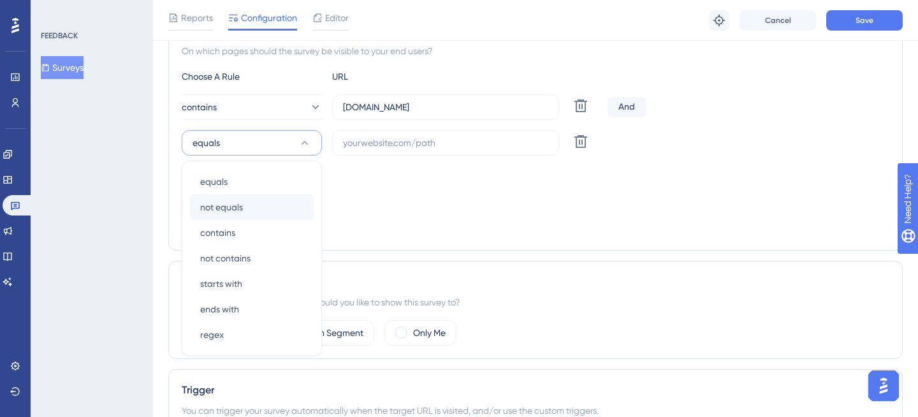
scroll to position [312, 0]
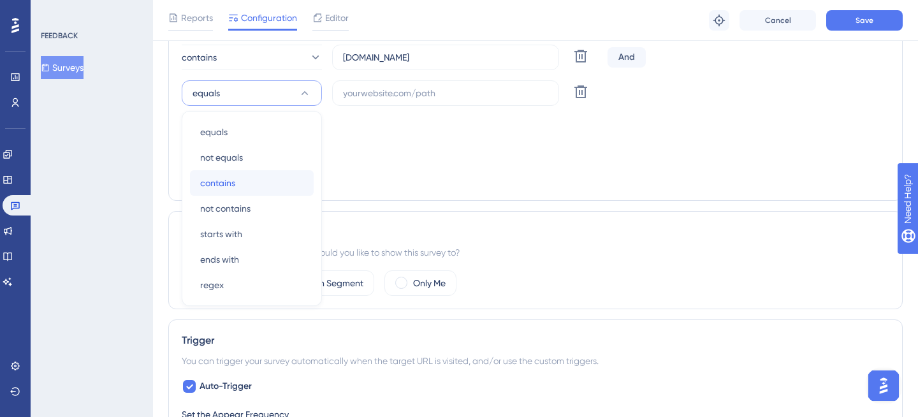
click at [237, 180] on div "contains contains" at bounding box center [251, 183] width 103 height 26
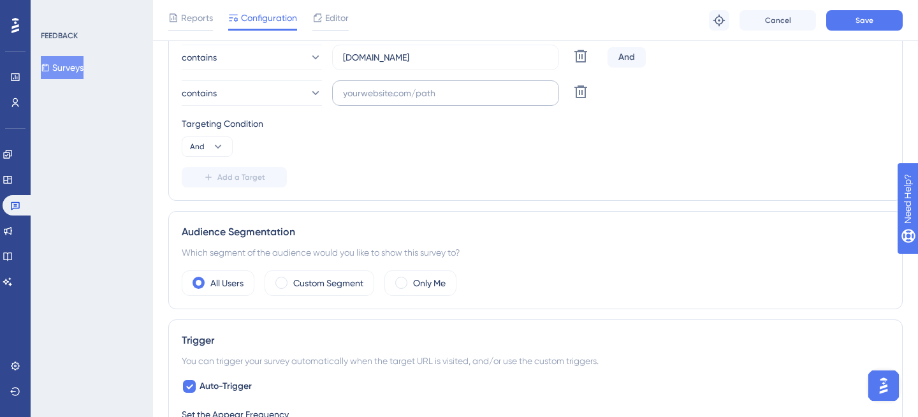
click at [431, 104] on label at bounding box center [445, 93] width 227 height 26
click at [431, 100] on input "text" at bounding box center [445, 93] width 205 height 14
type input "[DOMAIN_NAME]"
click at [884, 17] on button "Save" at bounding box center [864, 20] width 77 height 20
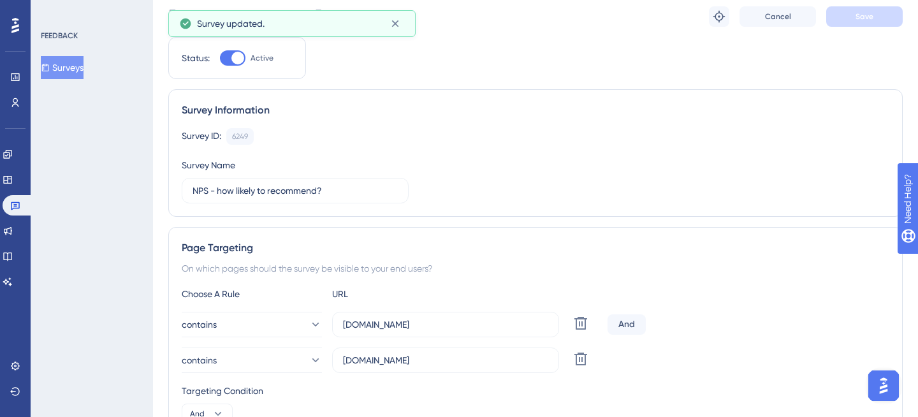
scroll to position [0, 0]
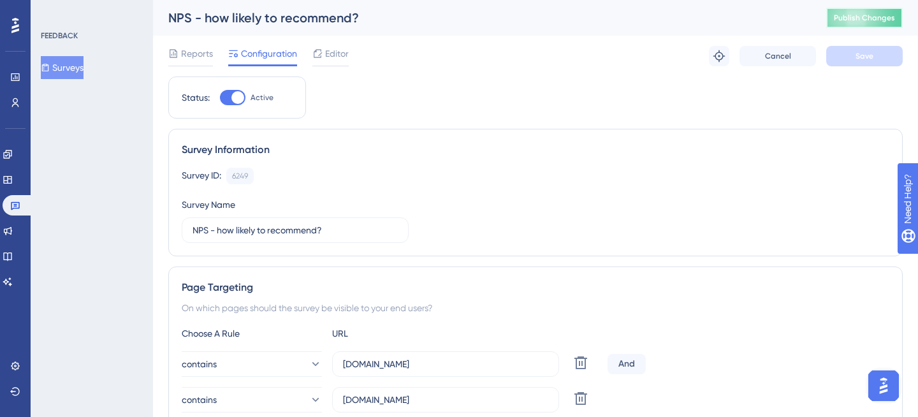
click at [880, 24] on button "Publish Changes" at bounding box center [864, 18] width 77 height 20
